Goal: Use online tool/utility: Utilize a website feature to perform a specific function

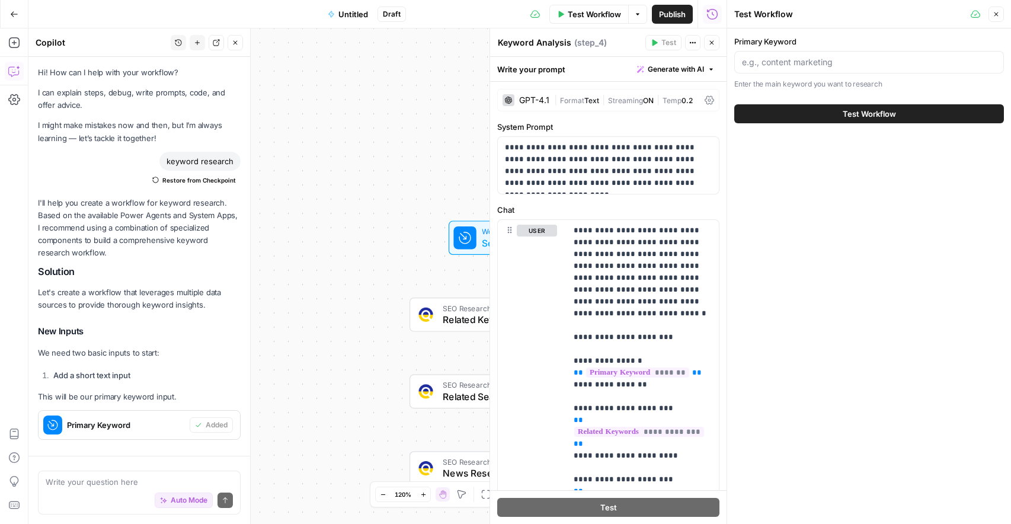
scroll to position [557, 0]
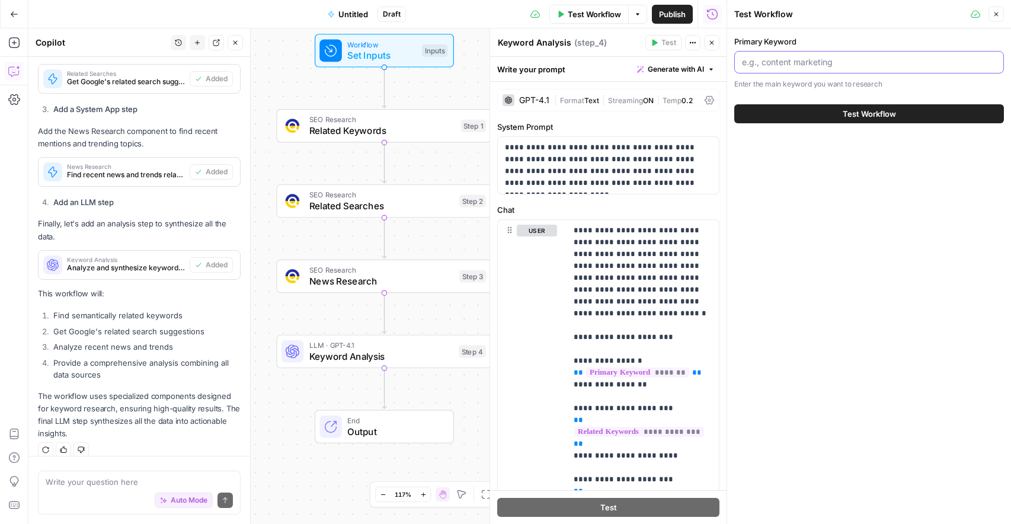
click at [803, 59] on input "Primary Keyword" at bounding box center [869, 62] width 254 height 12
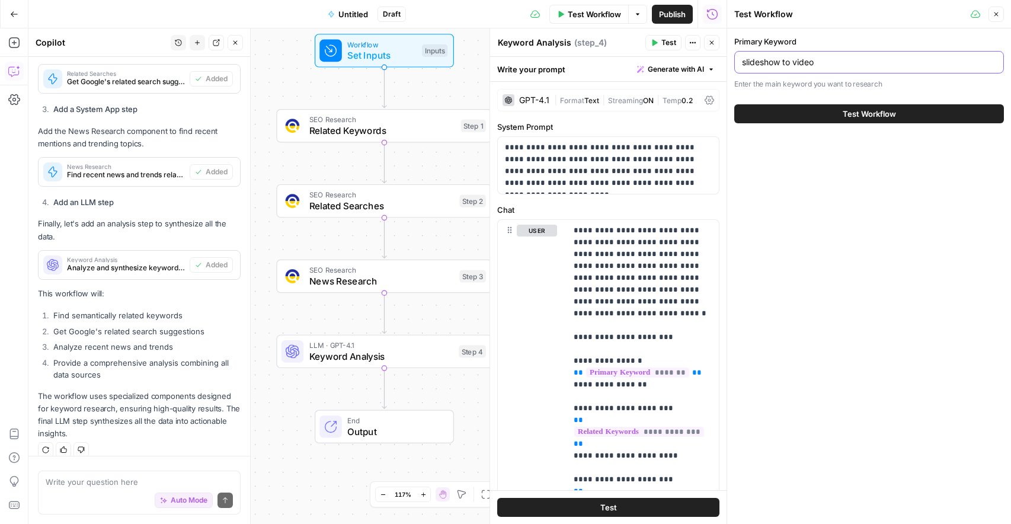
type input "slideshow to video"
click at [859, 106] on button "Test Workflow" at bounding box center [869, 113] width 270 height 19
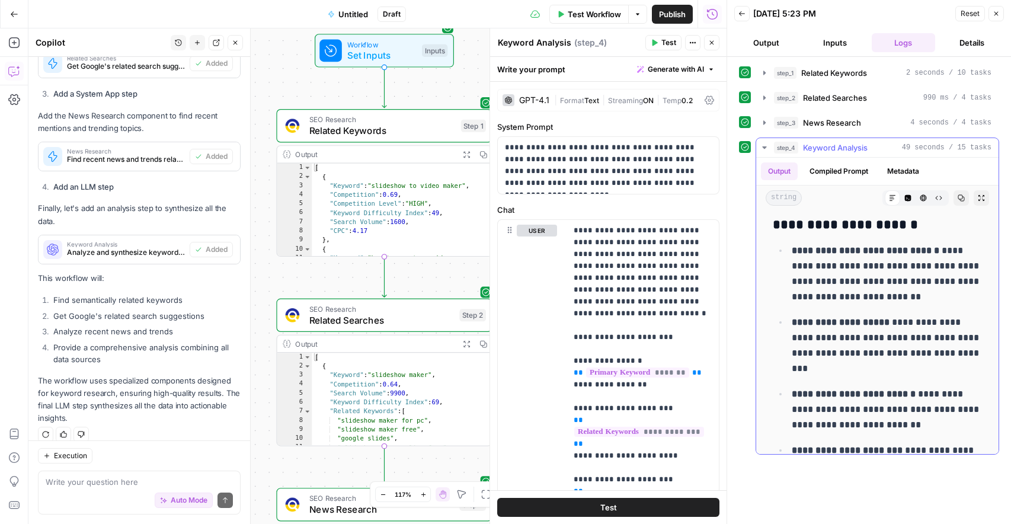
scroll to position [3048, 0]
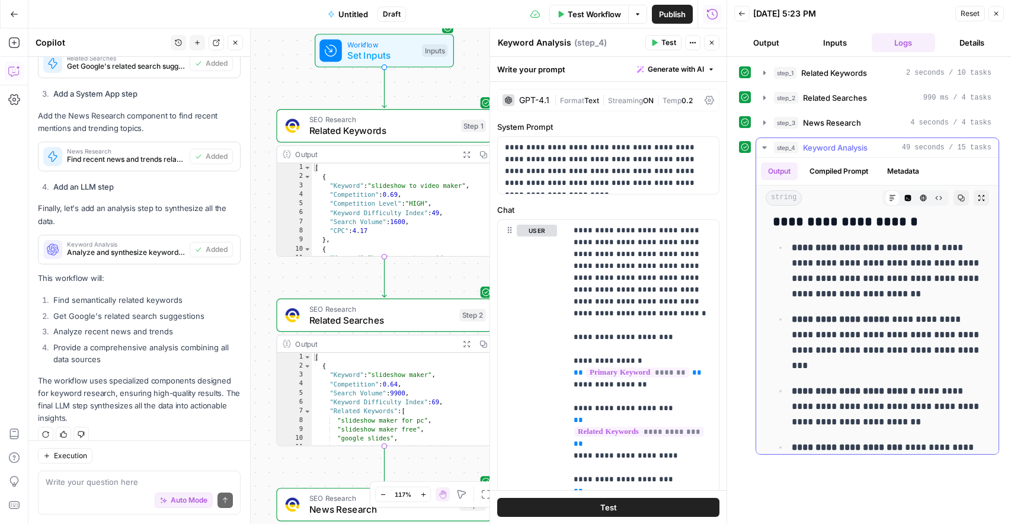
click at [958, 196] on icon "button" at bounding box center [961, 197] width 7 height 7
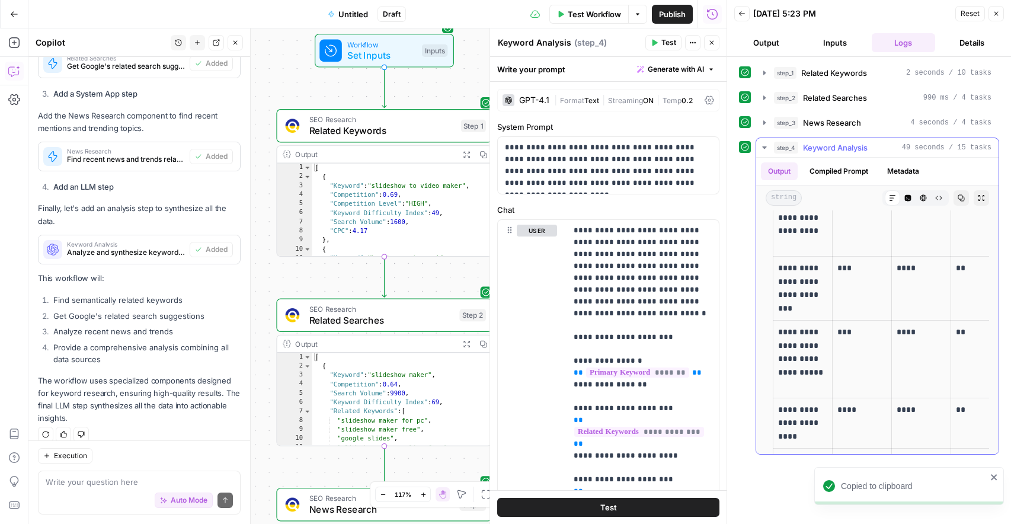
scroll to position [5167, 0]
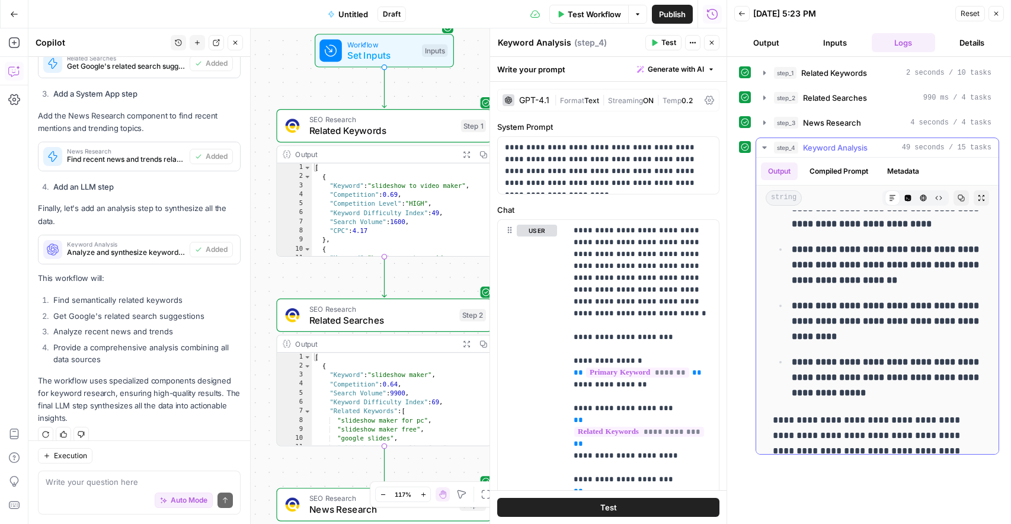
click at [986, 199] on button "Expand Output" at bounding box center [981, 197] width 15 height 15
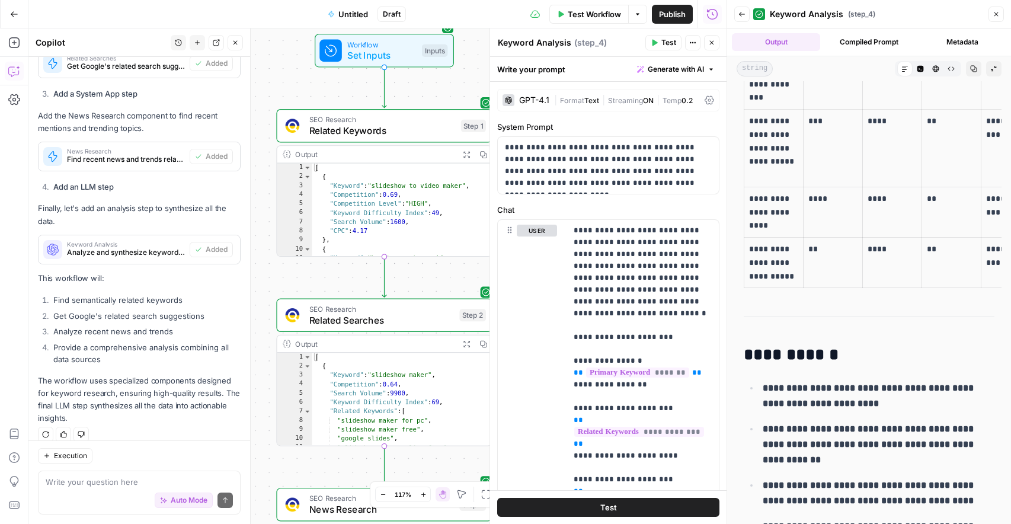
scroll to position [4371, 0]
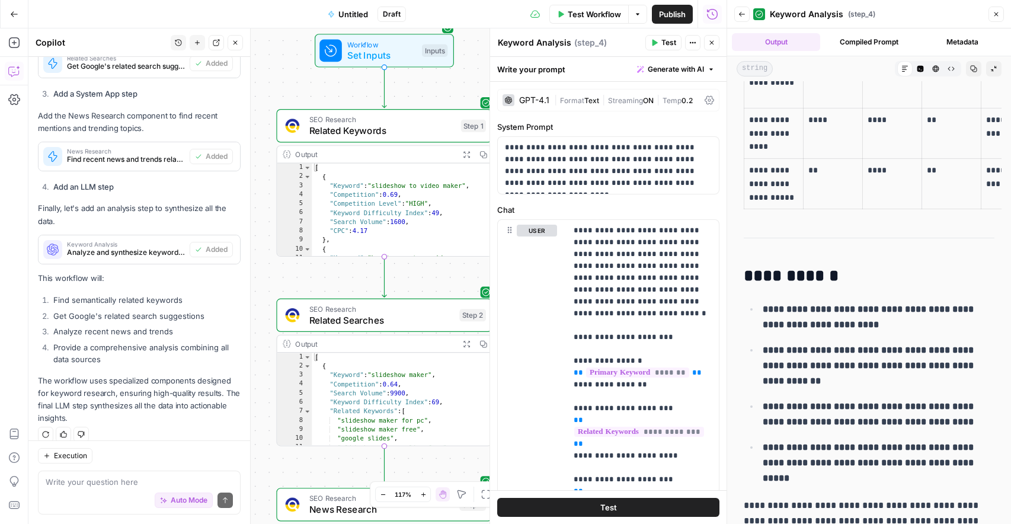
drag, startPoint x: 745, startPoint y: 97, endPoint x: 972, endPoint y: 523, distance: 482.9
copy div "**********"
click at [383, 56] on span "Set Inputs" at bounding box center [381, 56] width 69 height 14
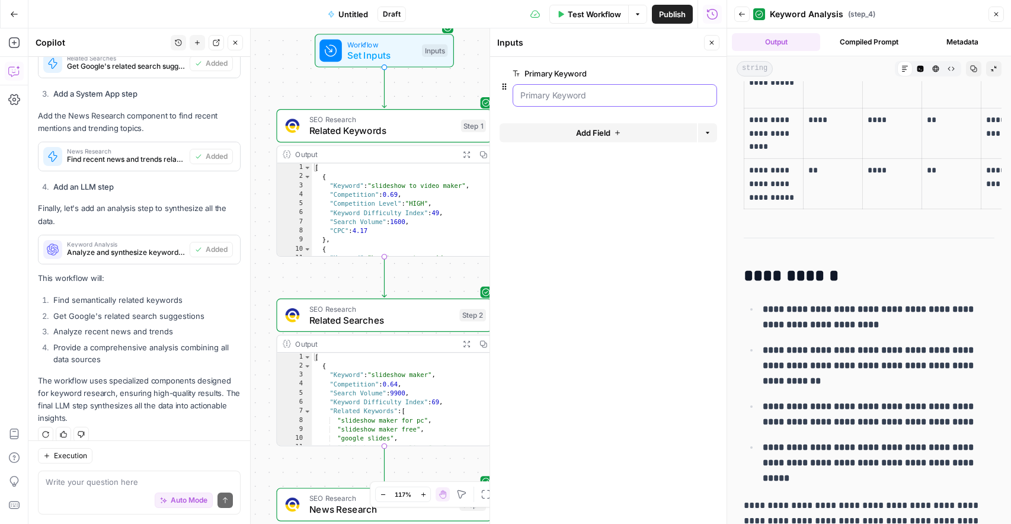
click at [581, 94] on Keyword "Primary Keyword" at bounding box center [614, 96] width 189 height 12
click at [595, 98] on Keyword "Primary Keyword" at bounding box center [614, 96] width 189 height 12
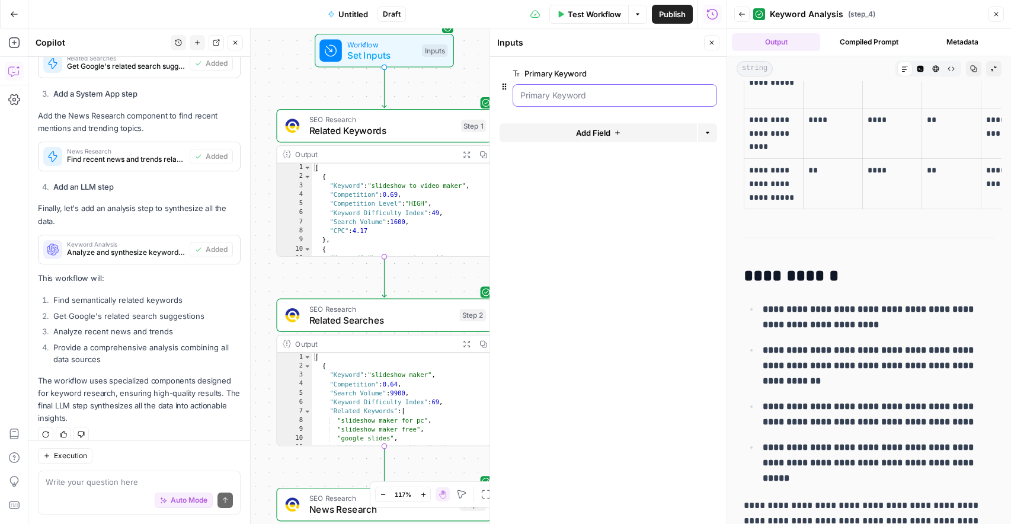
click at [595, 98] on Keyword "Primary Keyword" at bounding box center [614, 96] width 189 height 12
click at [996, 16] on icon "button" at bounding box center [996, 14] width 7 height 7
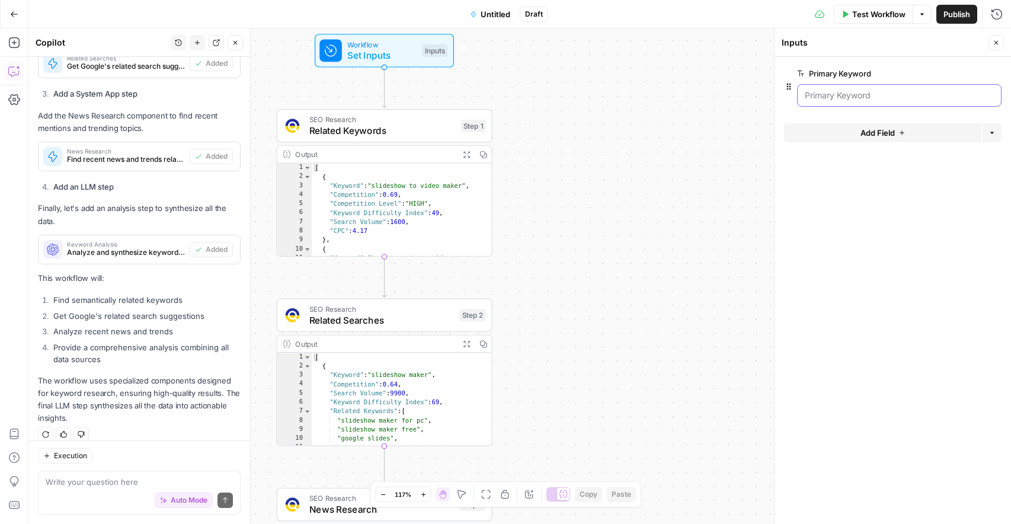
click at [907, 97] on Keyword "Primary Keyword" at bounding box center [899, 96] width 189 height 12
click at [877, 94] on Keyword "Primary Keyword" at bounding box center [899, 96] width 189 height 12
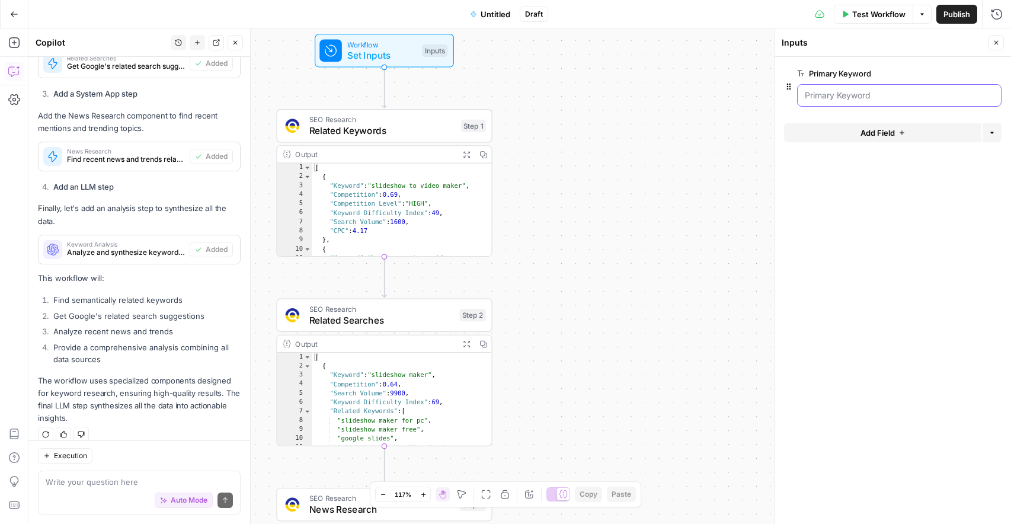
click at [877, 94] on Keyword "Primary Keyword" at bounding box center [899, 96] width 189 height 12
click at [235, 41] on icon "button" at bounding box center [235, 42] width 7 height 7
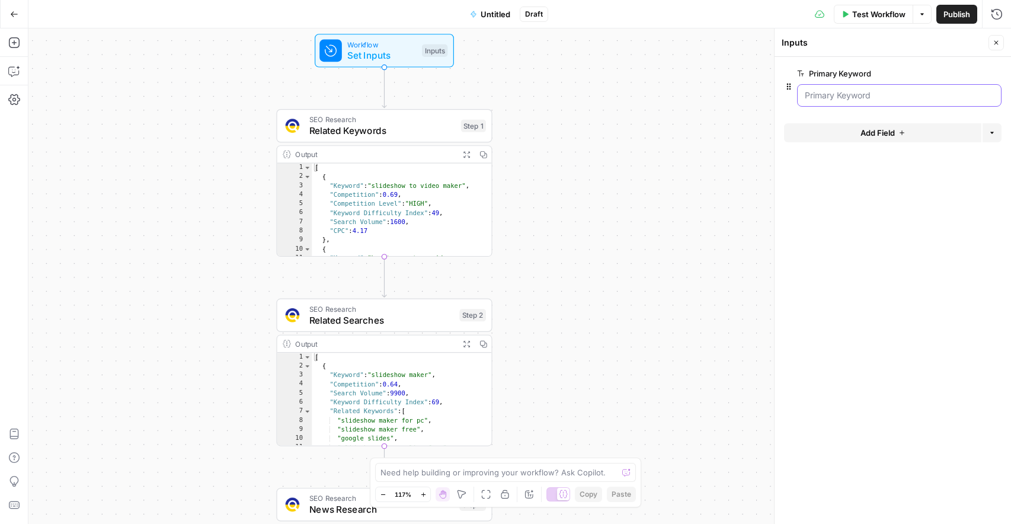
click at [884, 94] on Keyword "Primary Keyword" at bounding box center [899, 96] width 189 height 12
click at [897, 136] on button "Add Field" at bounding box center [882, 132] width 197 height 19
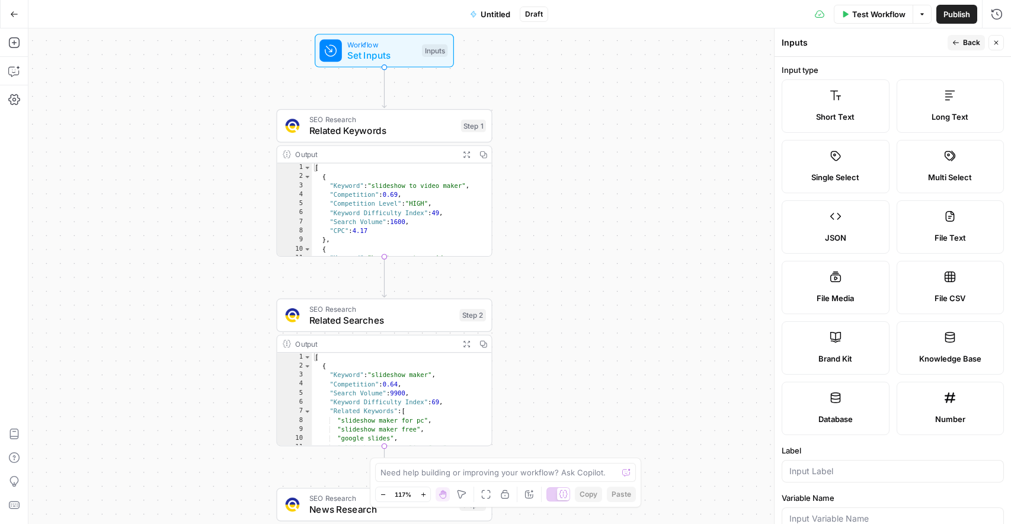
click at [966, 47] on span "Back" at bounding box center [971, 42] width 17 height 11
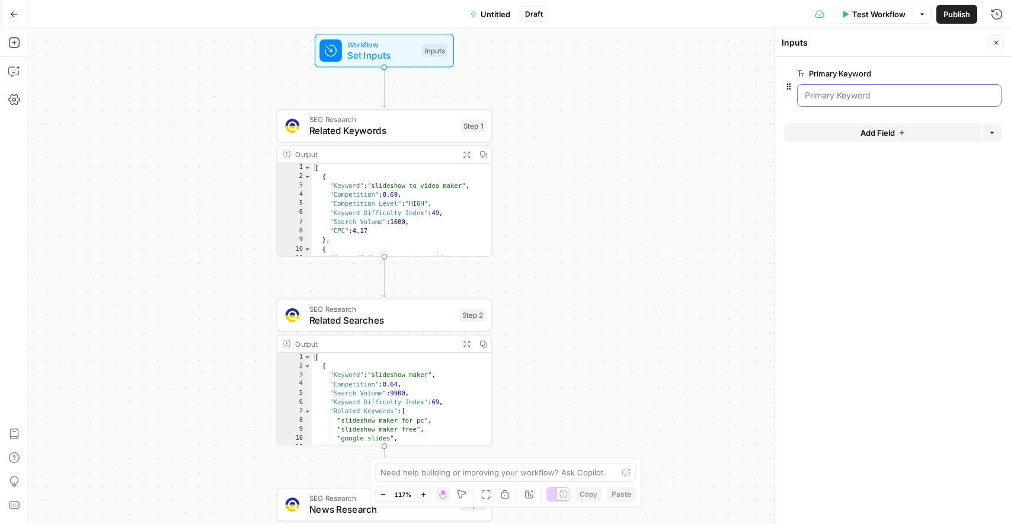
click at [977, 93] on Keyword "Primary Keyword" at bounding box center [899, 96] width 189 height 12
click at [977, 95] on Keyword "Primary Keyword" at bounding box center [899, 96] width 189 height 12
click at [885, 18] on span "Test Workflow" at bounding box center [878, 14] width 53 height 12
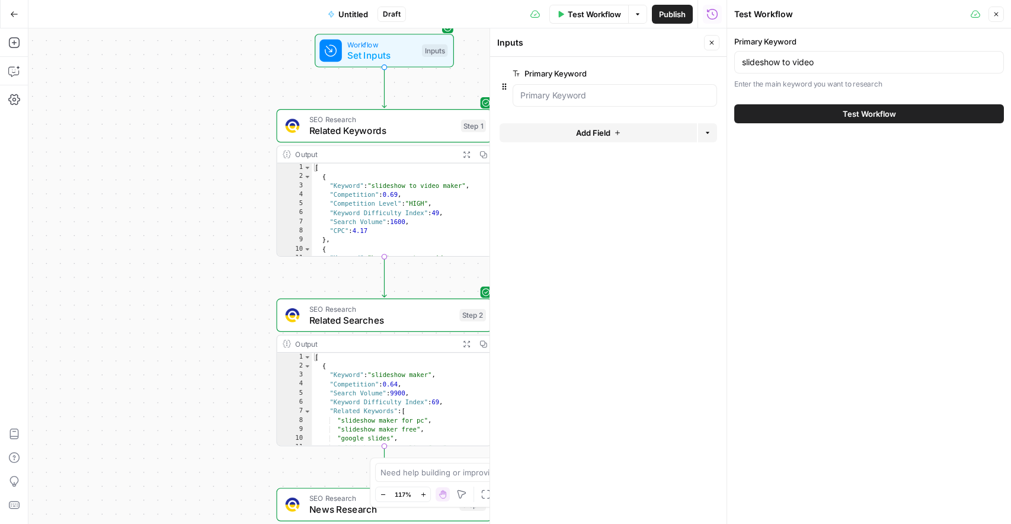
click at [803, 53] on div "slideshow to video" at bounding box center [869, 62] width 270 height 23
click at [803, 54] on div "slideshow to video" at bounding box center [869, 62] width 270 height 23
click at [801, 59] on input "slideshow to video" at bounding box center [869, 62] width 254 height 12
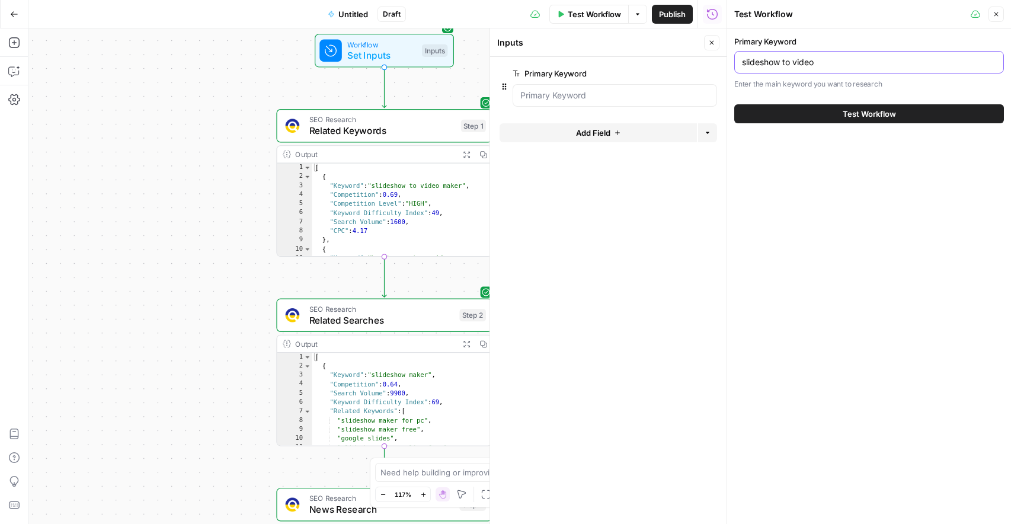
click at [801, 59] on input "slideshow to video" at bounding box center [869, 62] width 254 height 12
paste input "turn my powerpoint into a"
type input "turn my powerpoint into a video"
click at [886, 112] on span "Test Workflow" at bounding box center [869, 114] width 53 height 12
